Goal: Navigation & Orientation: Find specific page/section

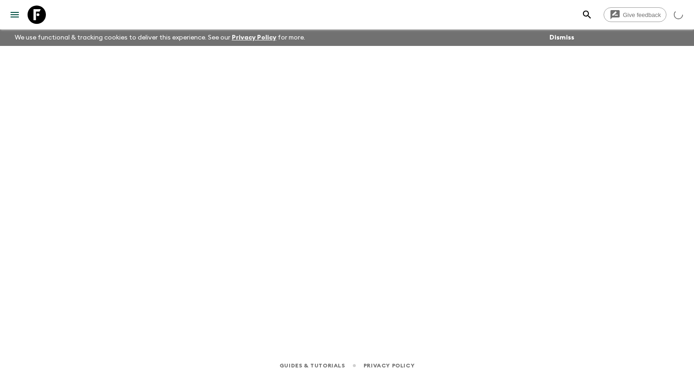
click at [19, 17] on icon "menu" at bounding box center [15, 15] width 8 height 6
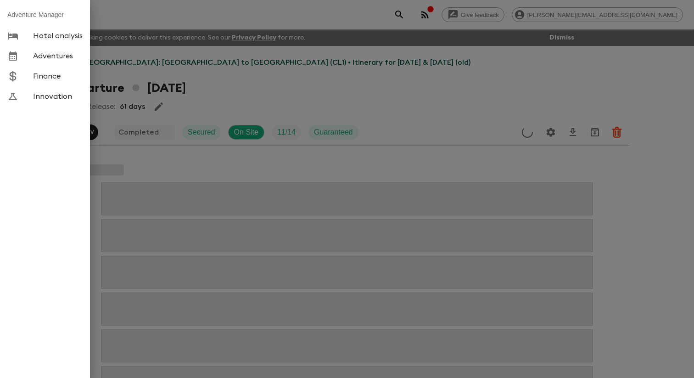
click at [44, 61] on span "Adventures" at bounding box center [58, 55] width 50 height 9
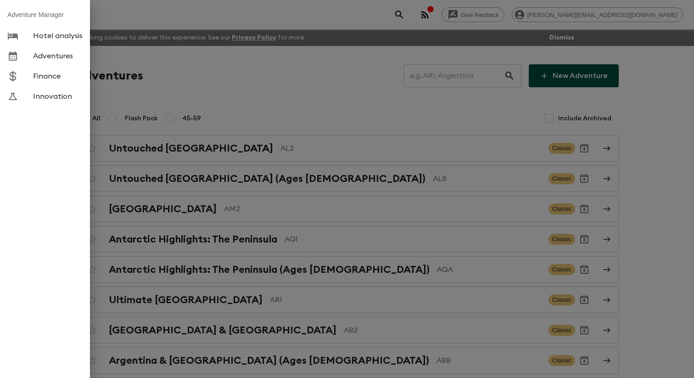
click at [224, 82] on div at bounding box center [347, 189] width 694 height 378
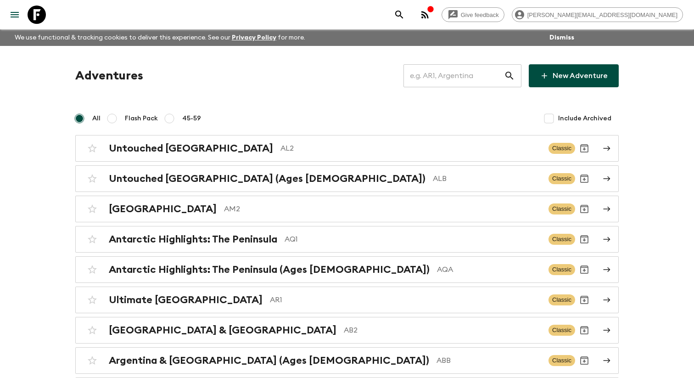
scroll to position [3235, 0]
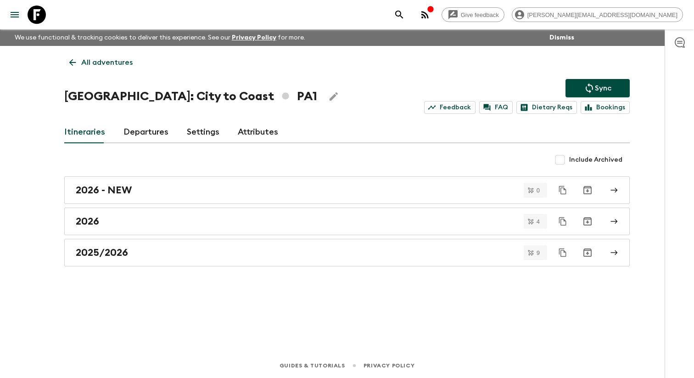
click at [138, 130] on link "Departures" at bounding box center [145, 132] width 45 height 22
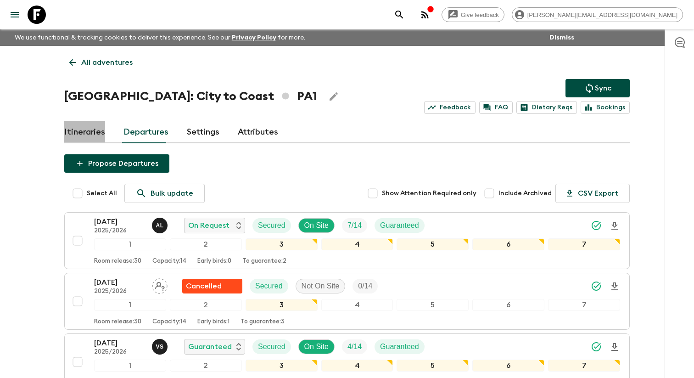
click at [102, 134] on link "Itineraries" at bounding box center [84, 132] width 41 height 22
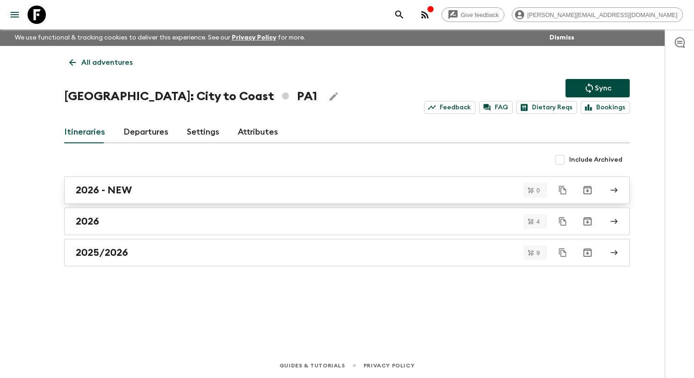
click at [144, 185] on link "2026 - NEW" at bounding box center [346, 190] width 565 height 28
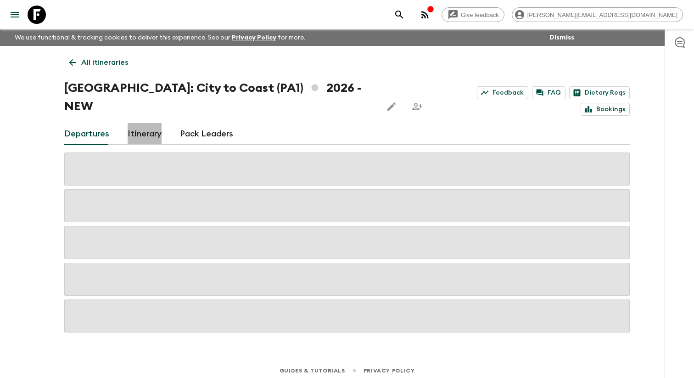
click at [141, 128] on link "Itinerary" at bounding box center [145, 134] width 34 height 22
